Goal: Information Seeking & Learning: Learn about a topic

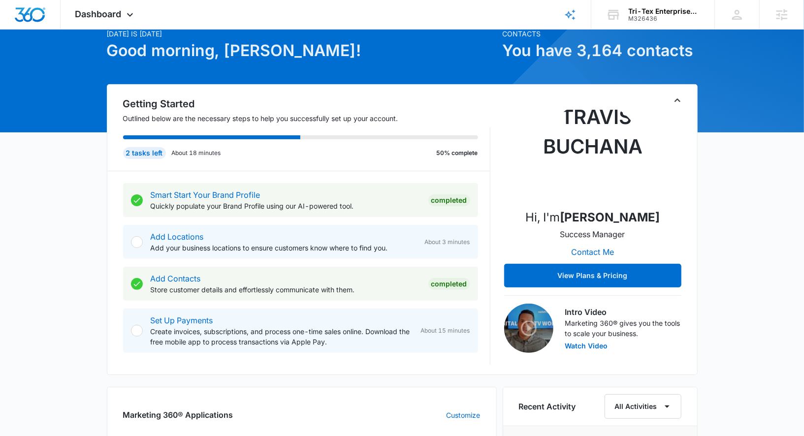
scroll to position [243, 0]
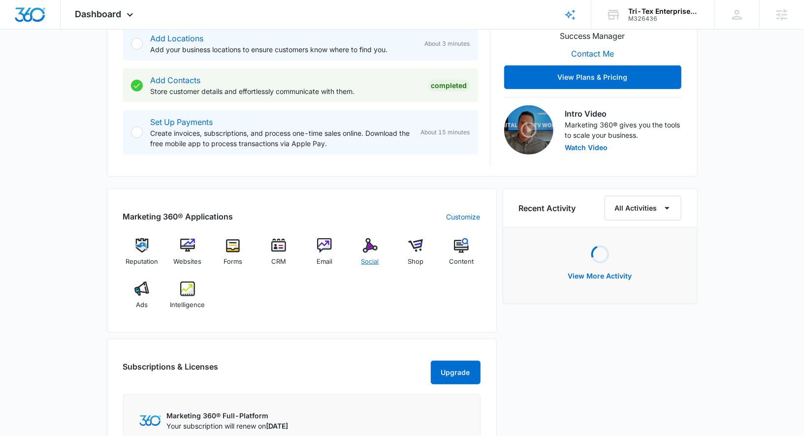
click at [378, 251] on div "Social" at bounding box center [370, 255] width 38 height 35
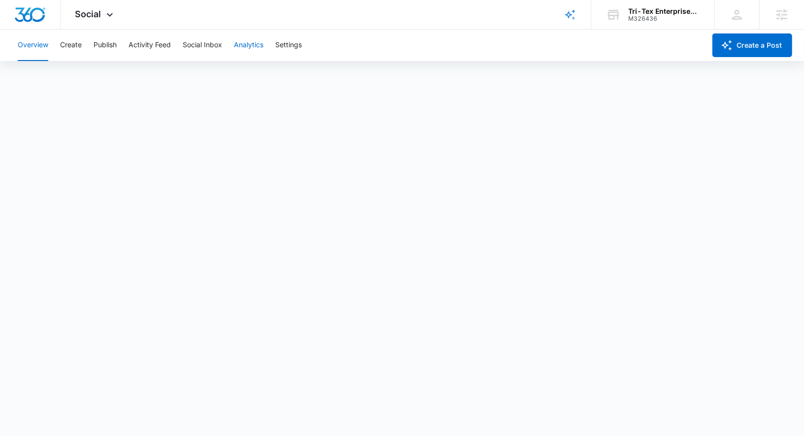
click at [260, 45] on button "Analytics" at bounding box center [249, 45] width 30 height 31
click at [320, 75] on button "Reports" at bounding box center [323, 76] width 25 height 28
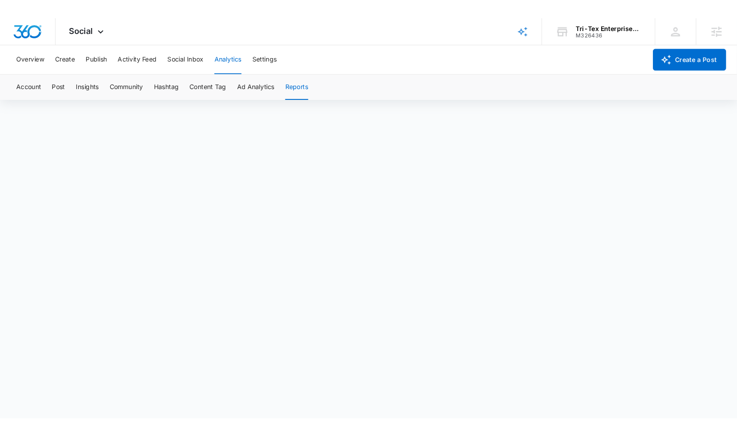
scroll to position [7, 0]
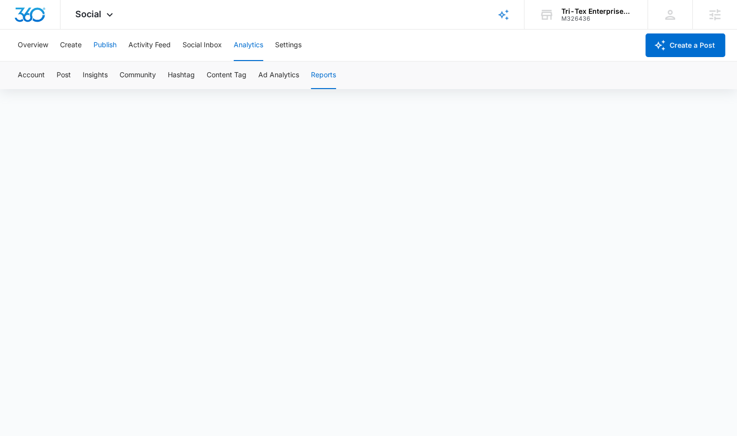
click at [107, 48] on button "Publish" at bounding box center [104, 45] width 23 height 31
click at [238, 46] on button "Analytics" at bounding box center [249, 45] width 30 height 31
click at [326, 76] on button "Reports" at bounding box center [323, 76] width 25 height 28
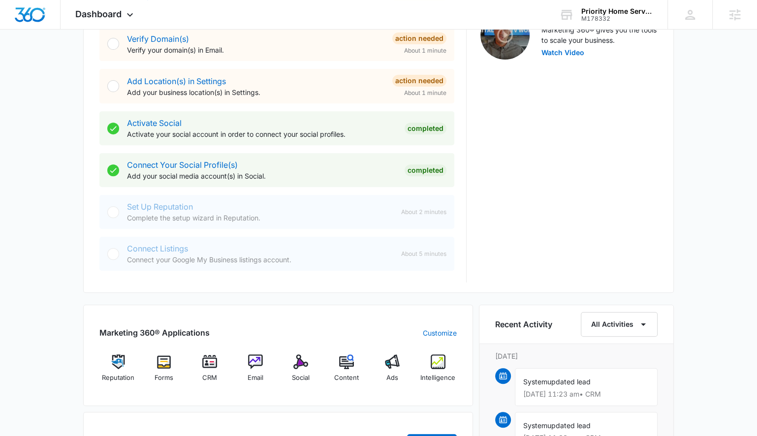
scroll to position [340, 0]
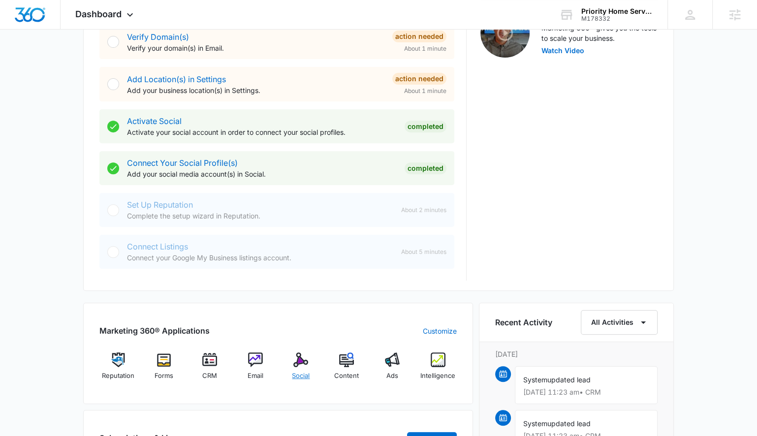
click at [311, 354] on div "Social" at bounding box center [301, 369] width 38 height 35
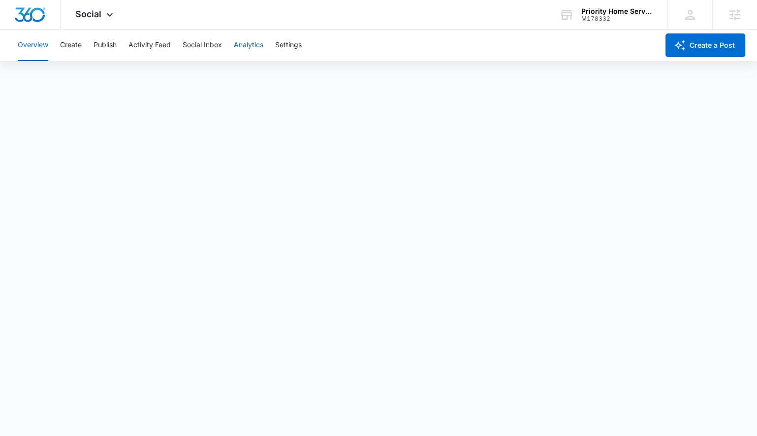
click at [242, 50] on button "Analytics" at bounding box center [249, 45] width 30 height 31
click at [325, 80] on button "Reports" at bounding box center [323, 76] width 25 height 28
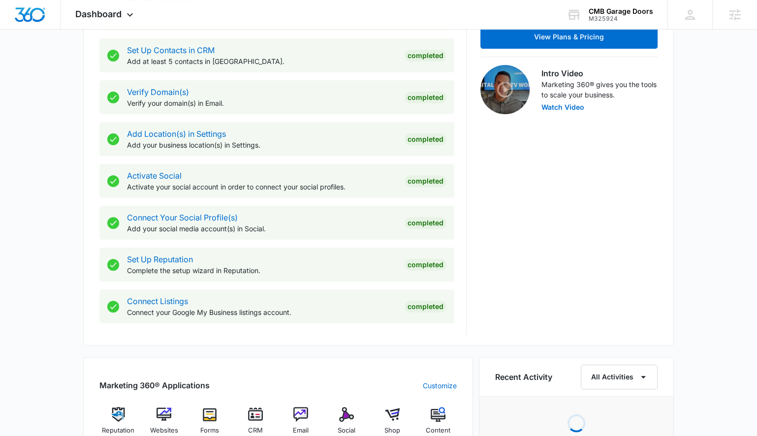
scroll to position [310, 0]
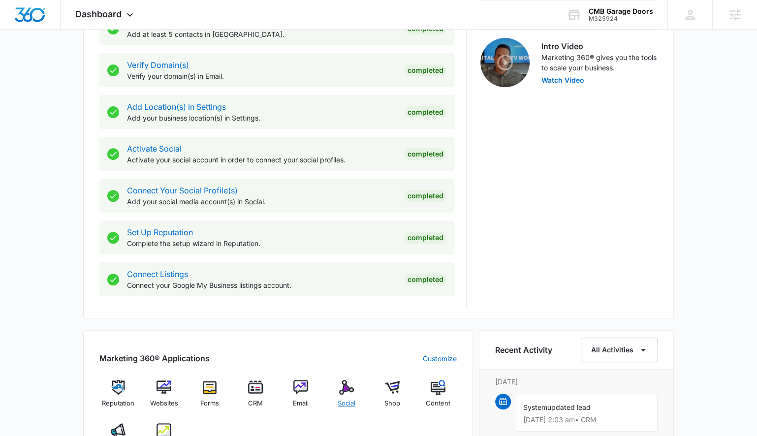
click at [350, 399] on span "Social" at bounding box center [347, 404] width 18 height 10
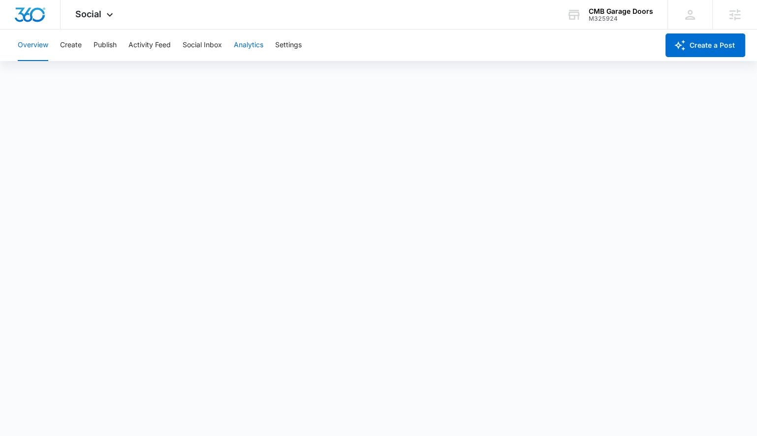
click at [253, 44] on button "Analytics" at bounding box center [249, 45] width 30 height 31
click at [325, 73] on button "Reports" at bounding box center [323, 76] width 25 height 28
click at [104, 45] on button "Publish" at bounding box center [104, 45] width 23 height 31
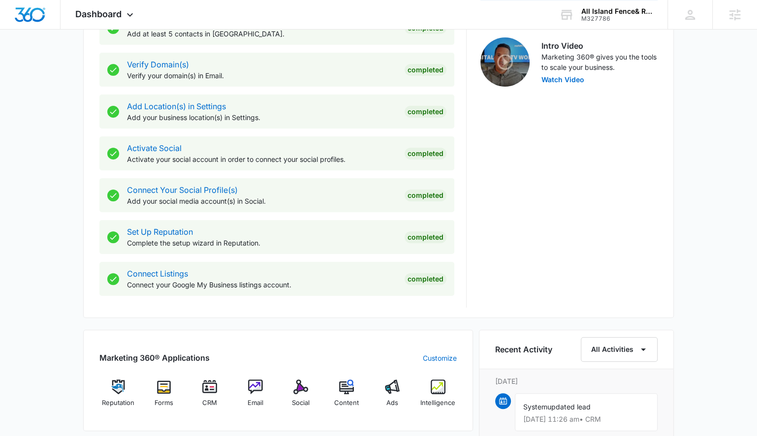
scroll to position [346, 0]
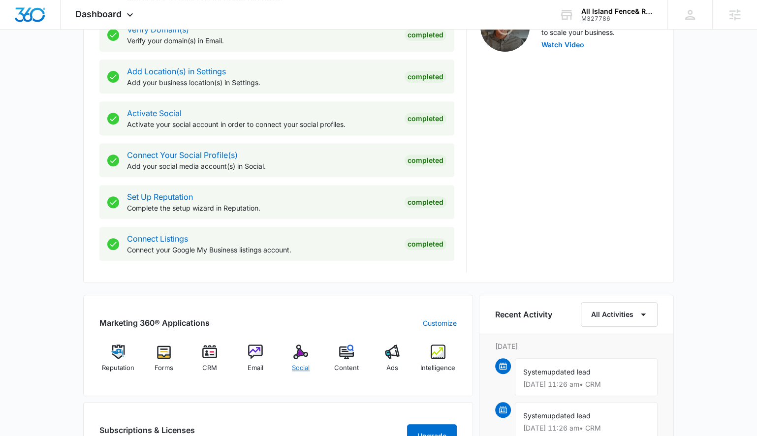
click at [301, 357] on img at bounding box center [300, 351] width 15 height 15
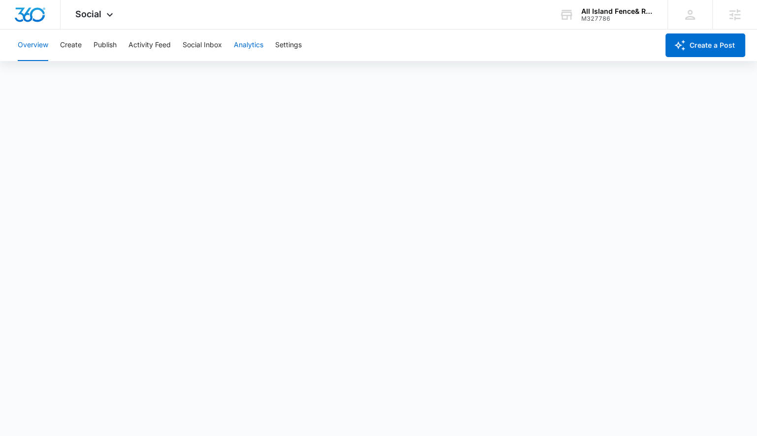
click at [263, 44] on button "Analytics" at bounding box center [249, 45] width 30 height 31
click at [328, 79] on button "Reports" at bounding box center [323, 76] width 25 height 28
